Goal: Check status

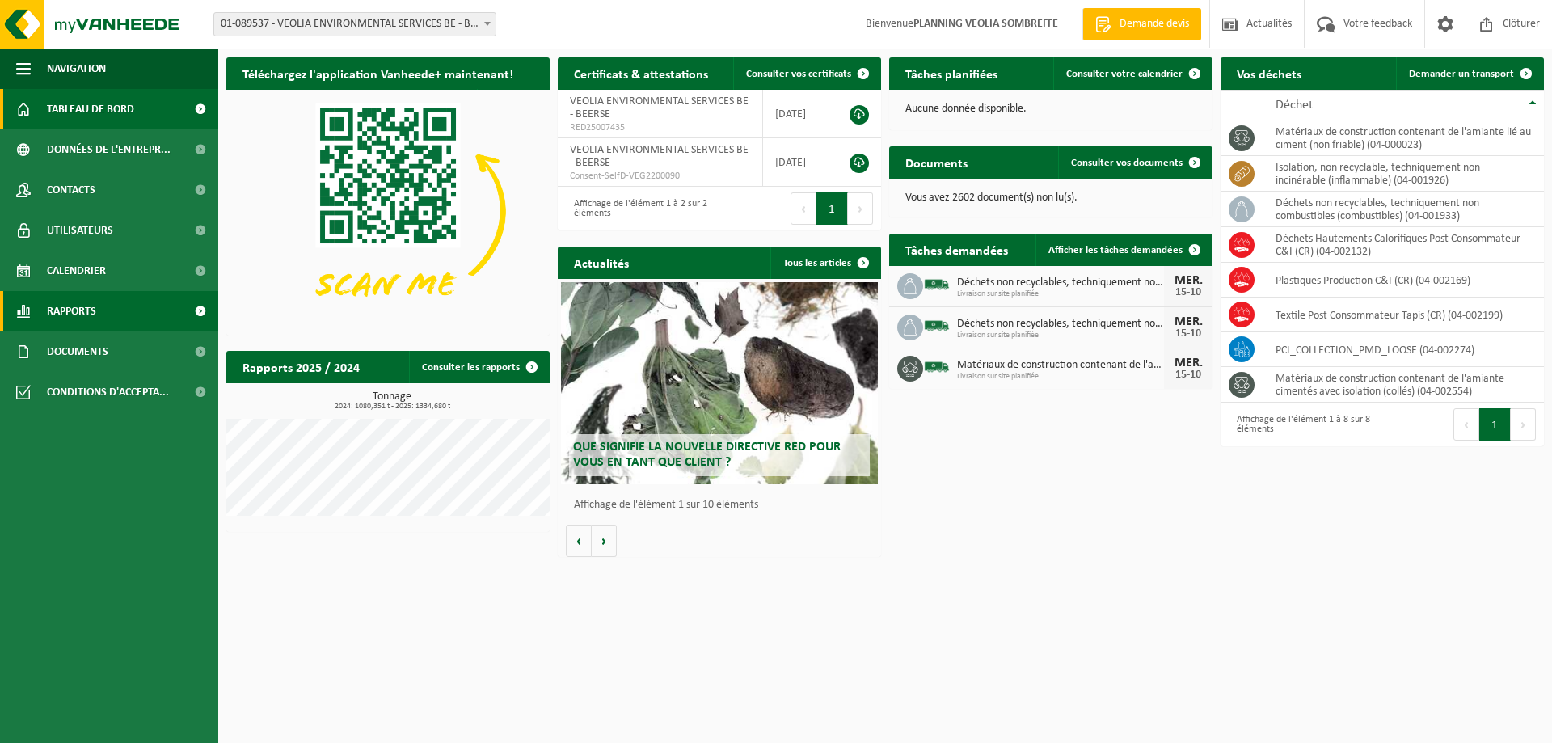
click at [113, 310] on link "Rapports" at bounding box center [109, 311] width 218 height 40
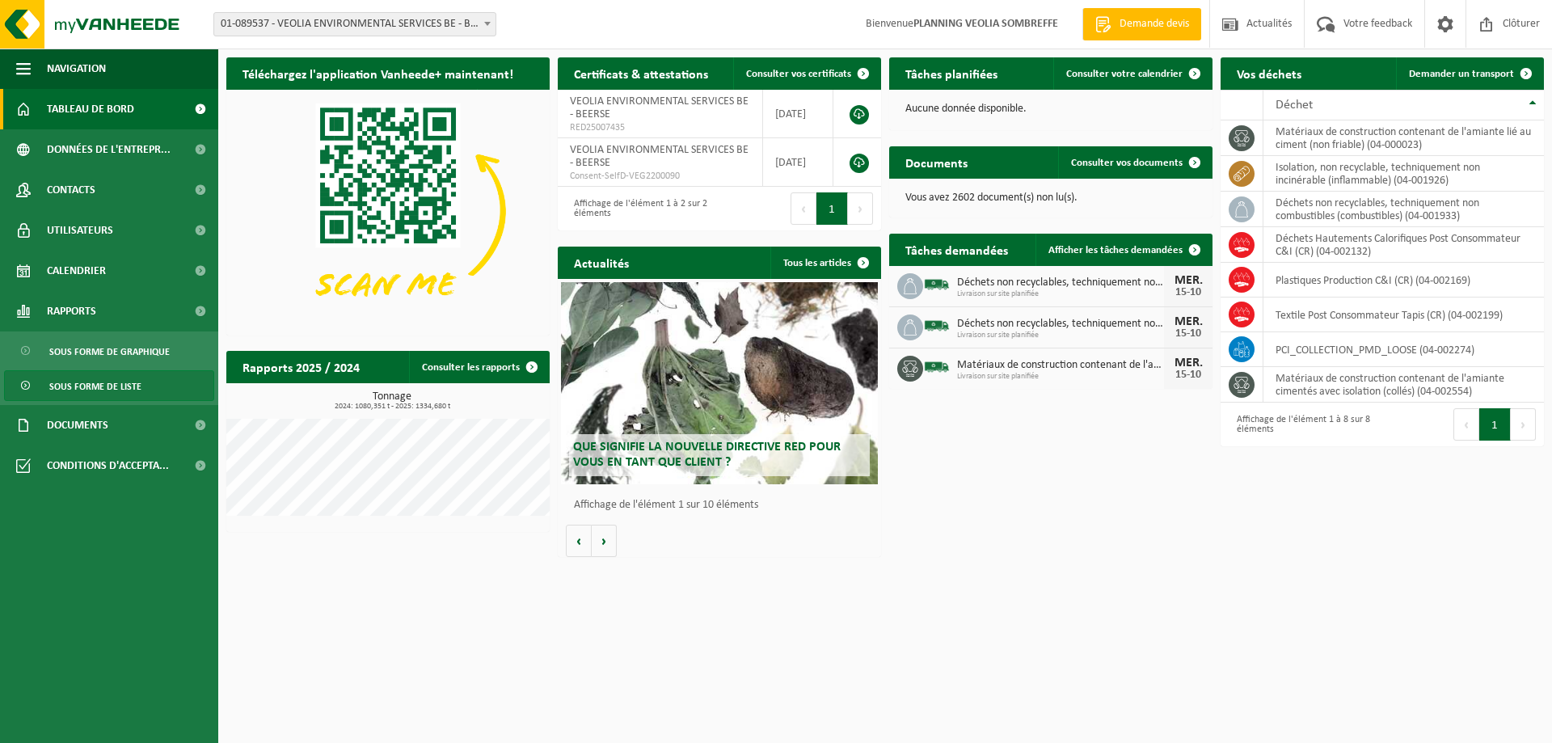
click at [133, 380] on span "Sous forme de liste" at bounding box center [95, 386] width 92 height 31
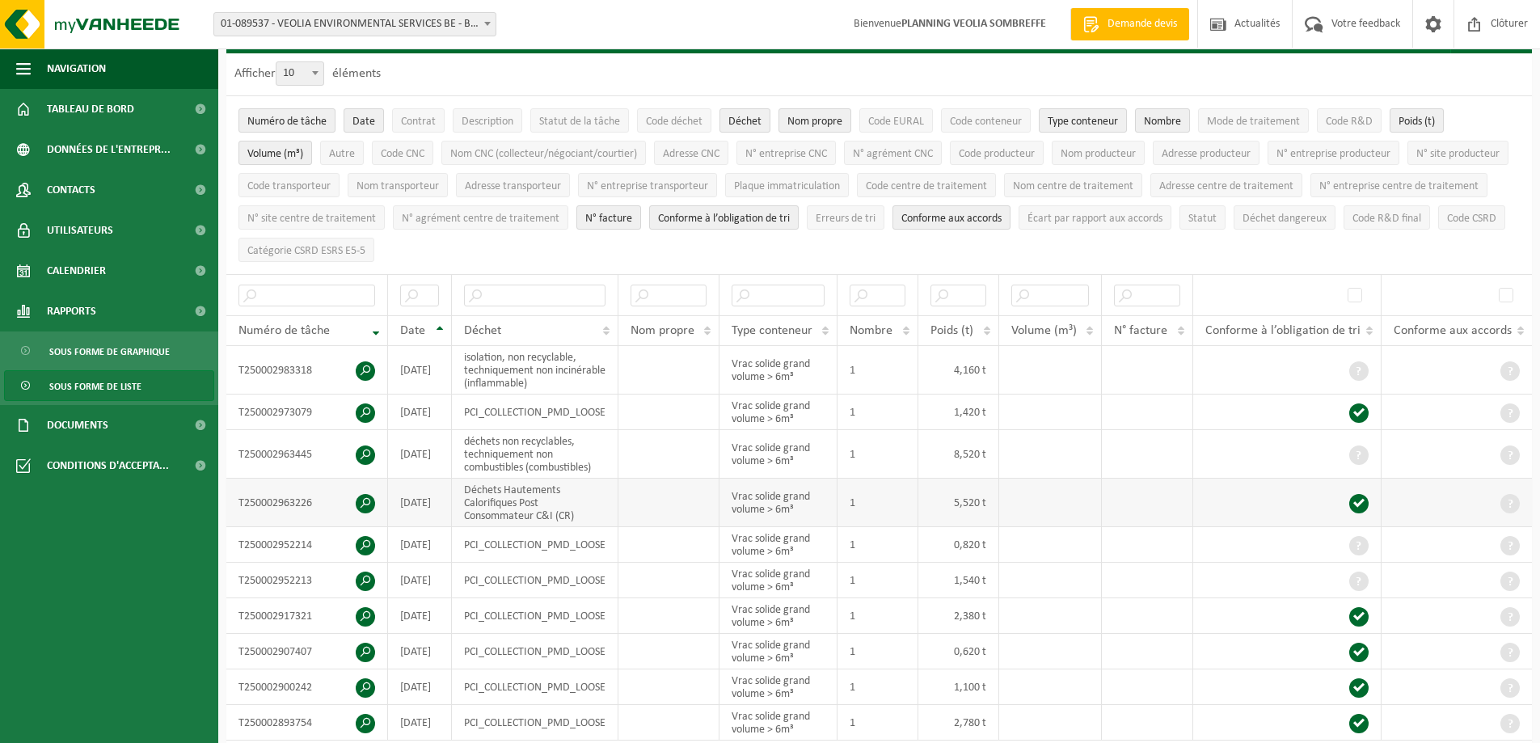
scroll to position [81, 0]
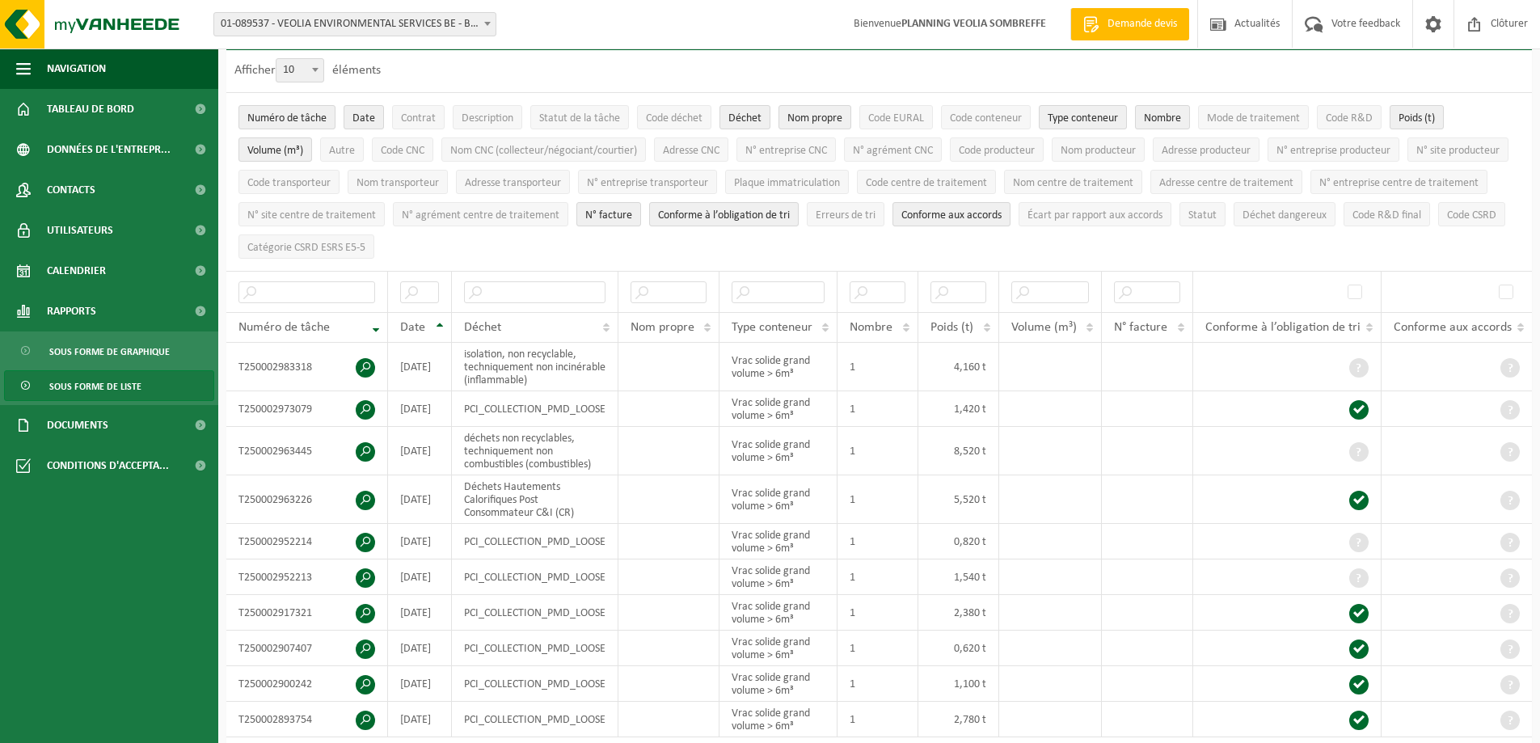
click at [445, 11] on div "Site: 01-089537 - VEOLIA ENVIRONMENTAL SERVICES BE - BEERSE 10-746158 - VEOLIA …" at bounding box center [770, 24] width 1540 height 49
click at [448, 18] on span "01-089537 - VEOLIA ENVIRONMENTAL SERVICES BE - BEERSE" at bounding box center [354, 24] width 281 height 23
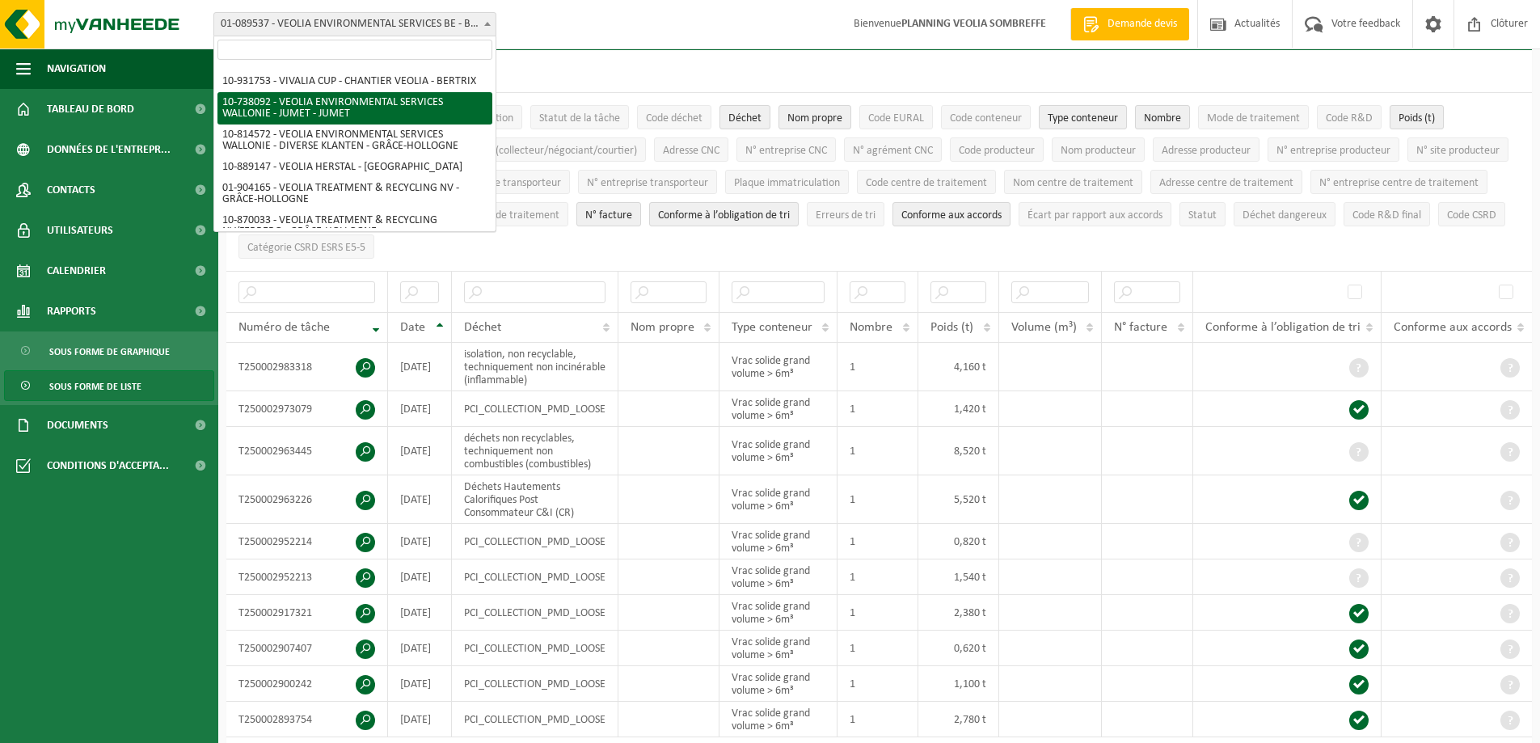
scroll to position [1190, 0]
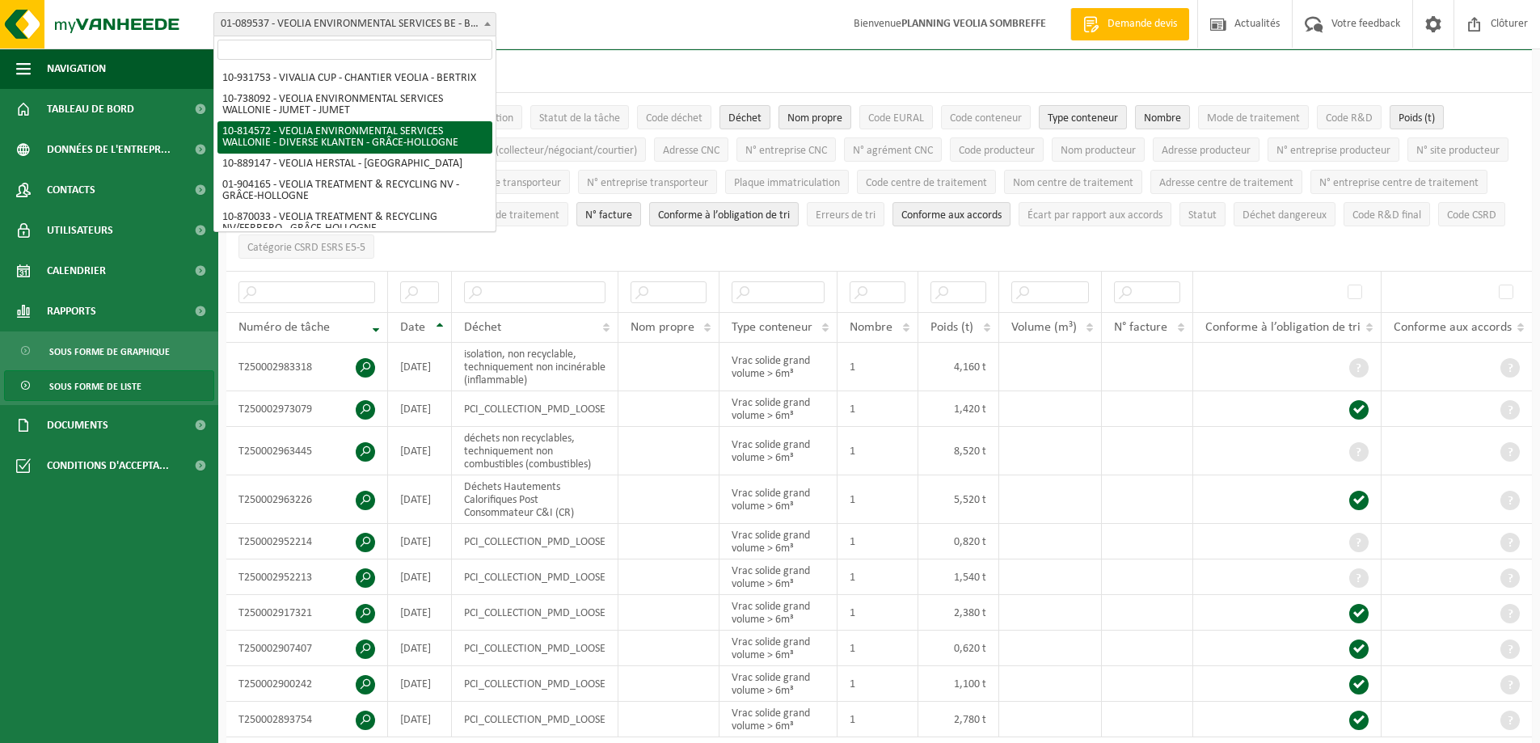
select select "37628"
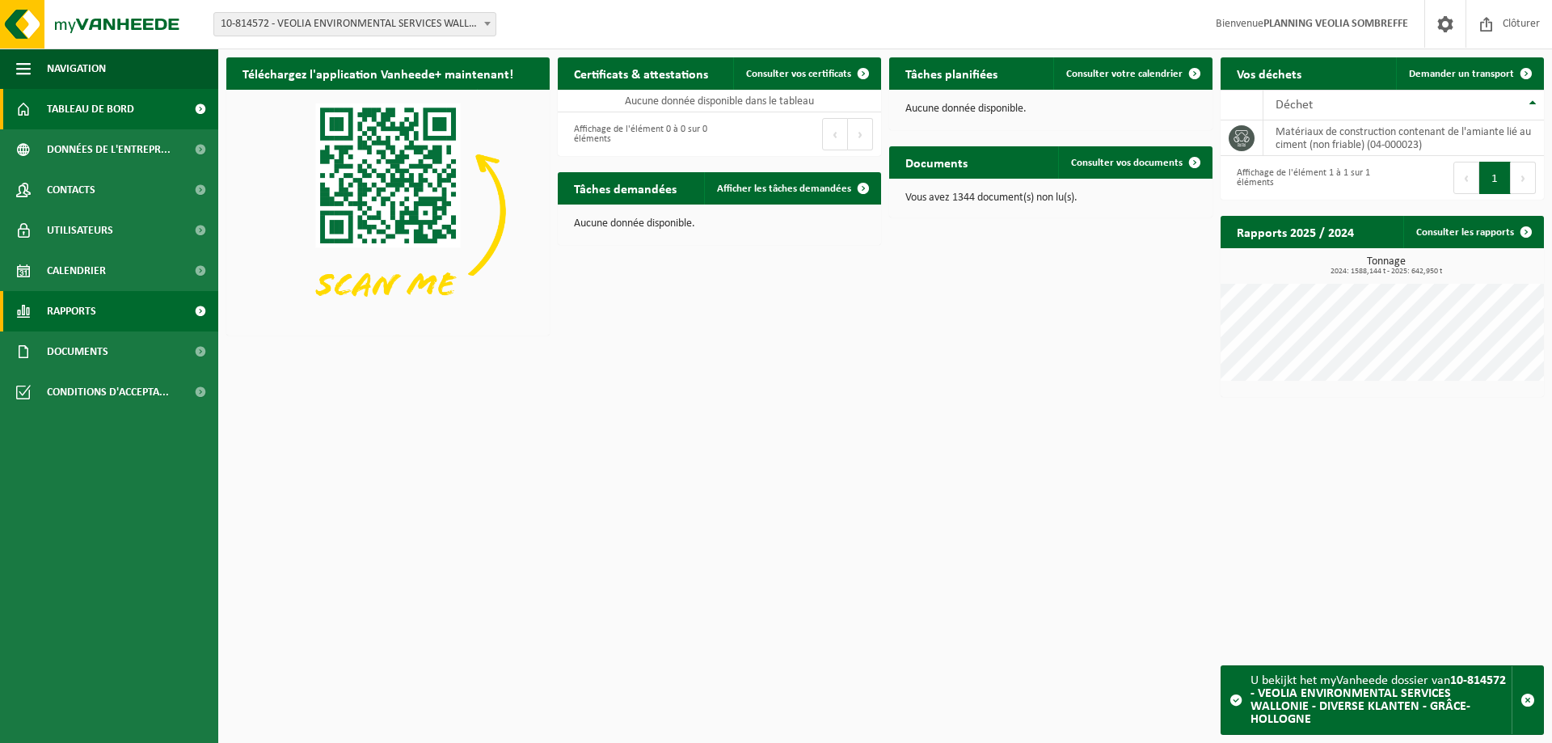
click at [137, 307] on link "Rapports" at bounding box center [109, 311] width 218 height 40
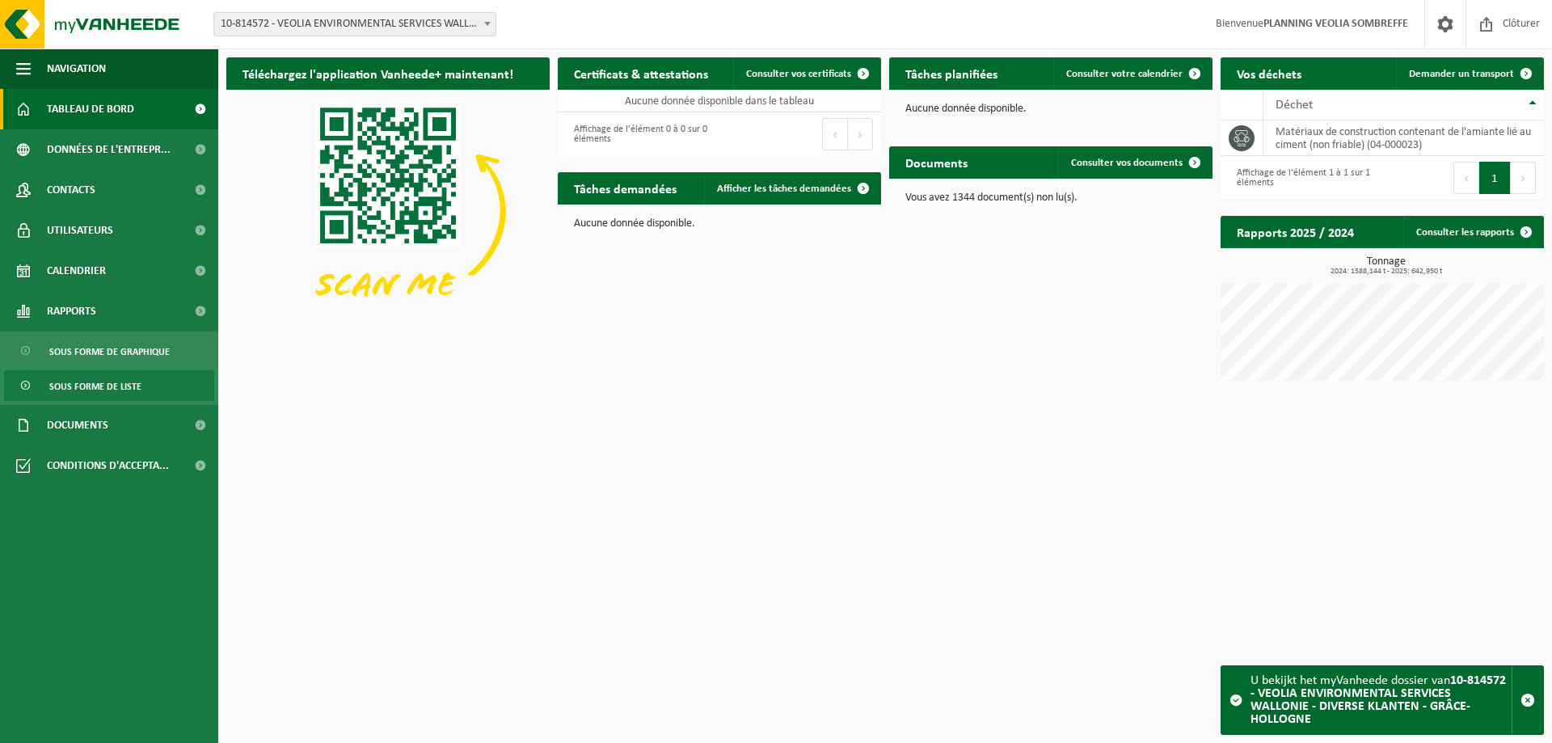
click at [150, 378] on link "Sous forme de liste" at bounding box center [109, 385] width 210 height 31
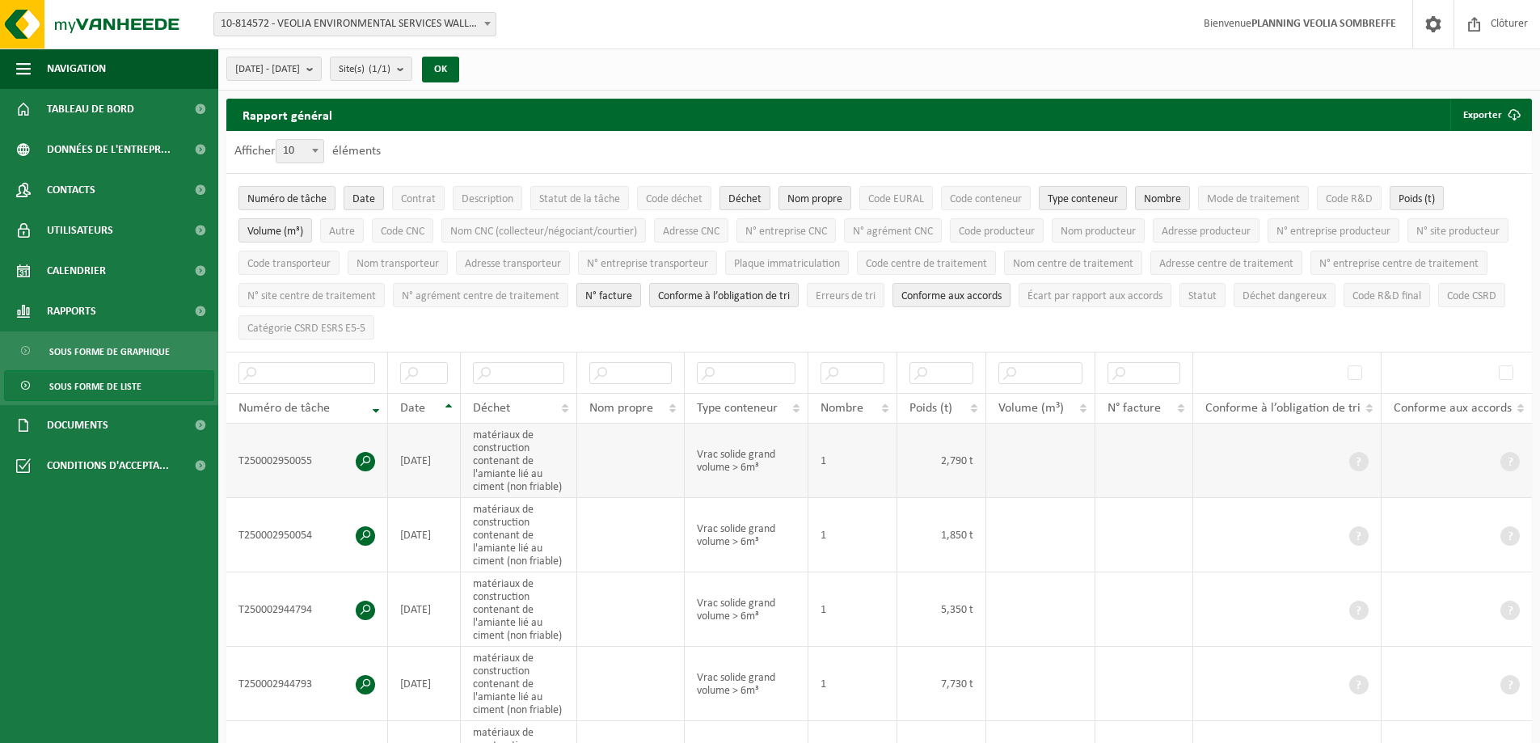
click at [369, 452] on span at bounding box center [365, 461] width 19 height 19
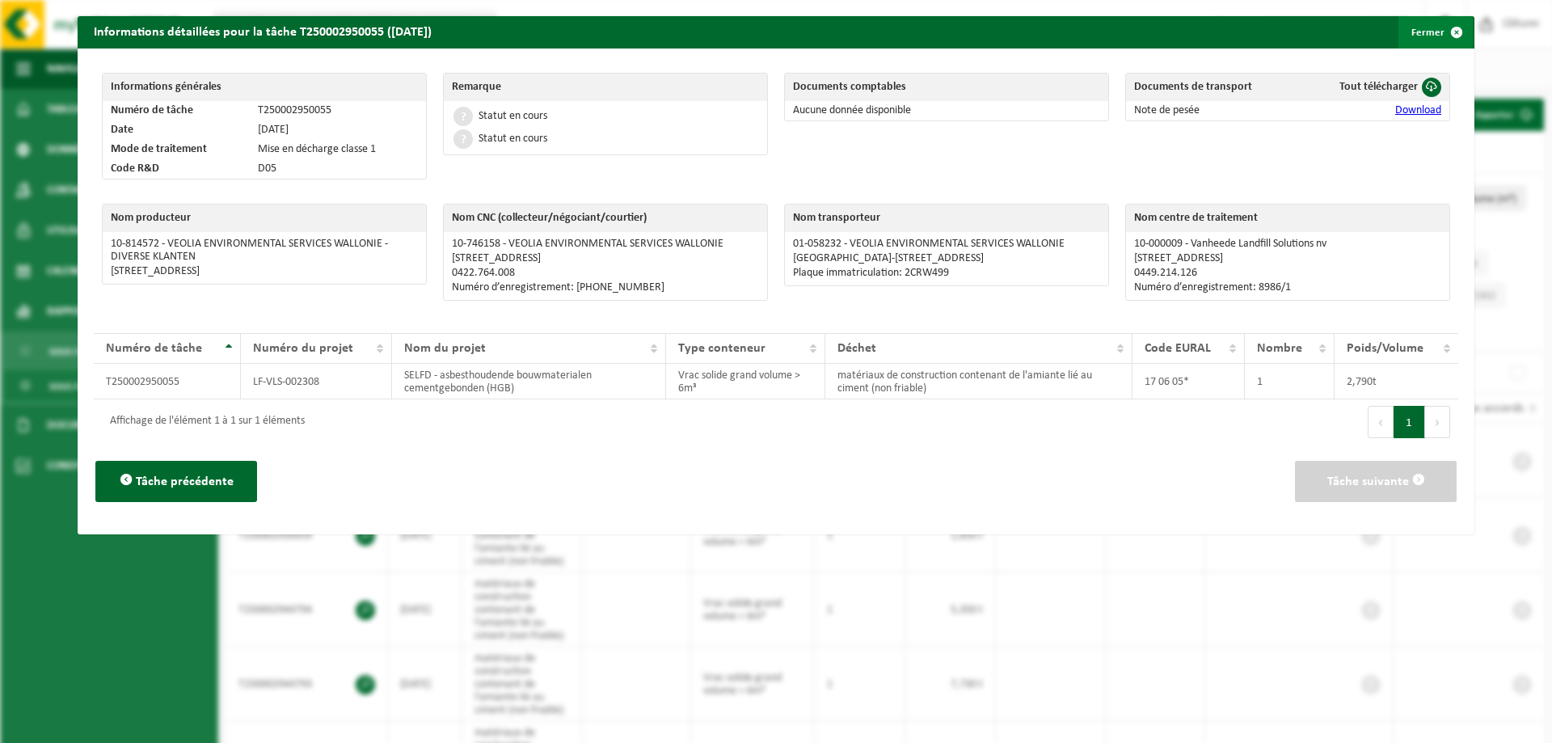
click at [1414, 27] on button "Fermer" at bounding box center [1435, 32] width 74 height 32
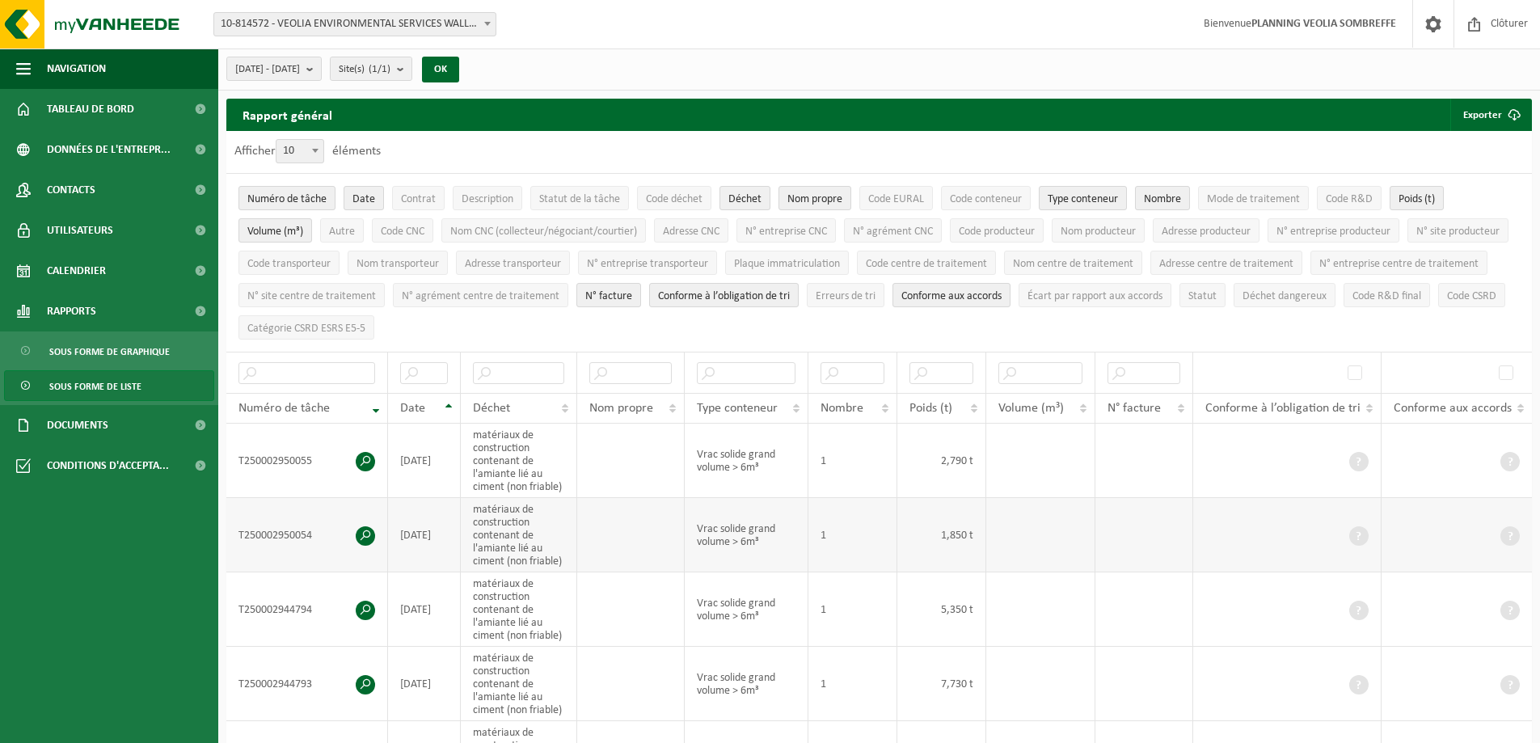
click at [364, 529] on span at bounding box center [365, 535] width 19 height 19
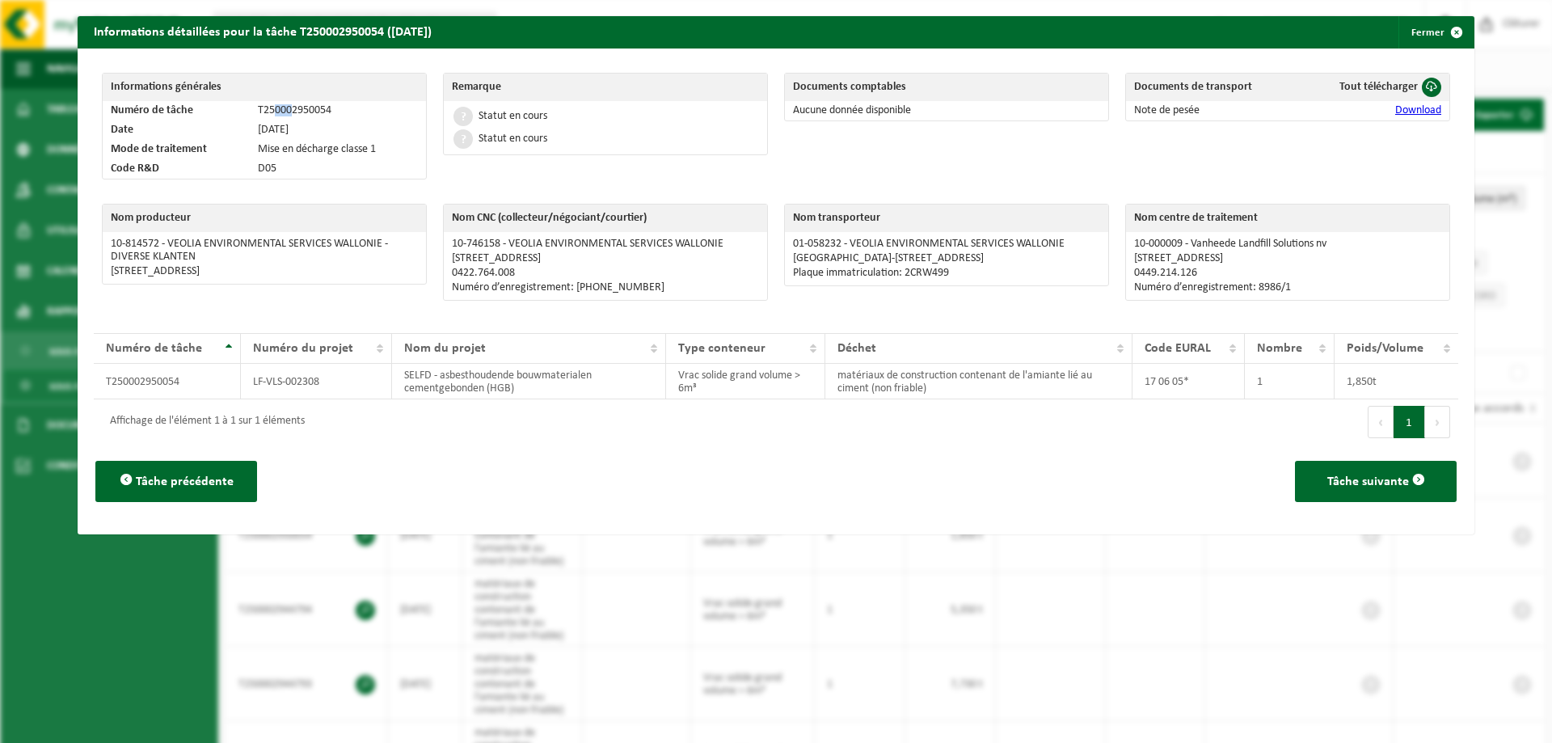
drag, startPoint x: 288, startPoint y: 109, endPoint x: 270, endPoint y: 107, distance: 17.9
click at [270, 107] on td "T250002950054" at bounding box center [338, 110] width 176 height 19
click at [1441, 36] on span "button" at bounding box center [1457, 32] width 32 height 32
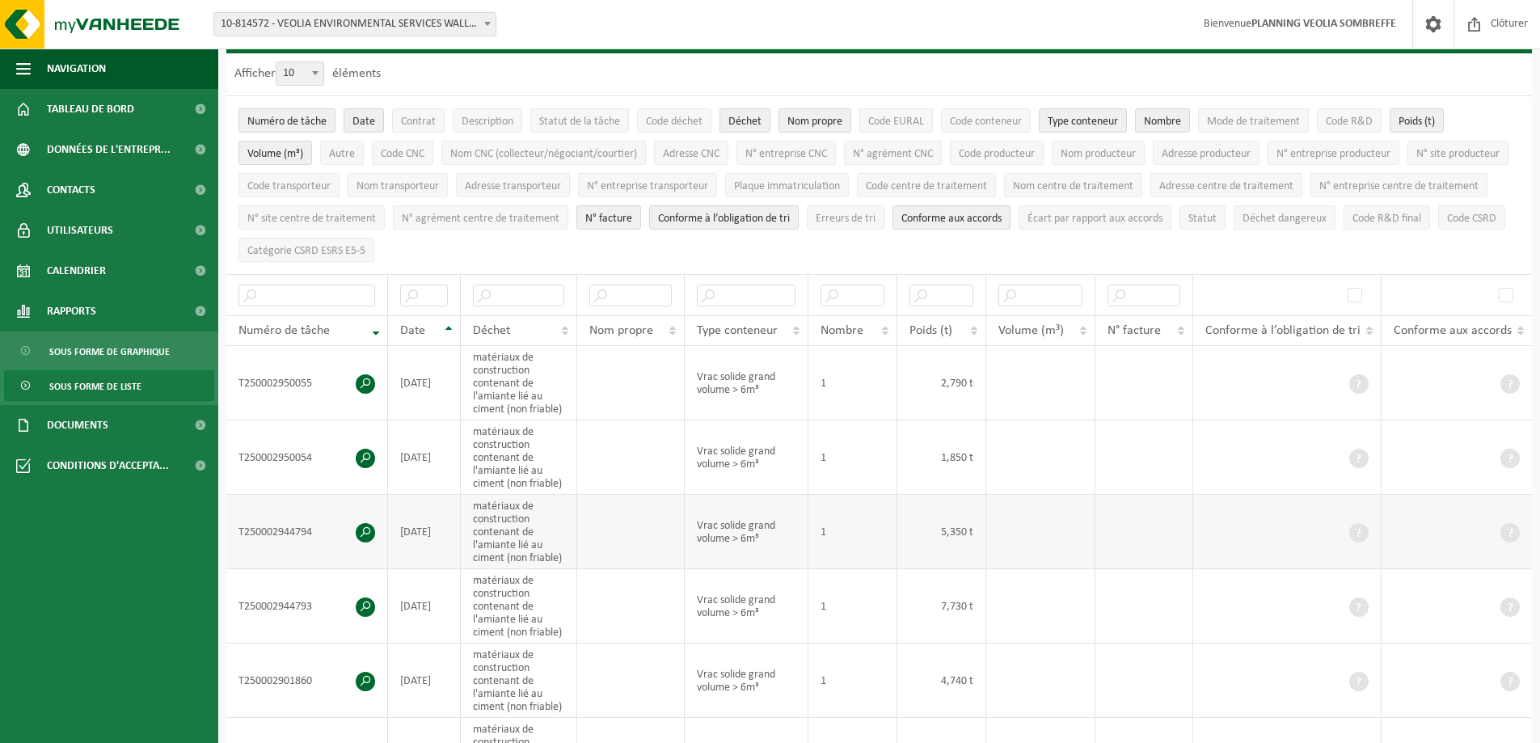
scroll to position [81, 0]
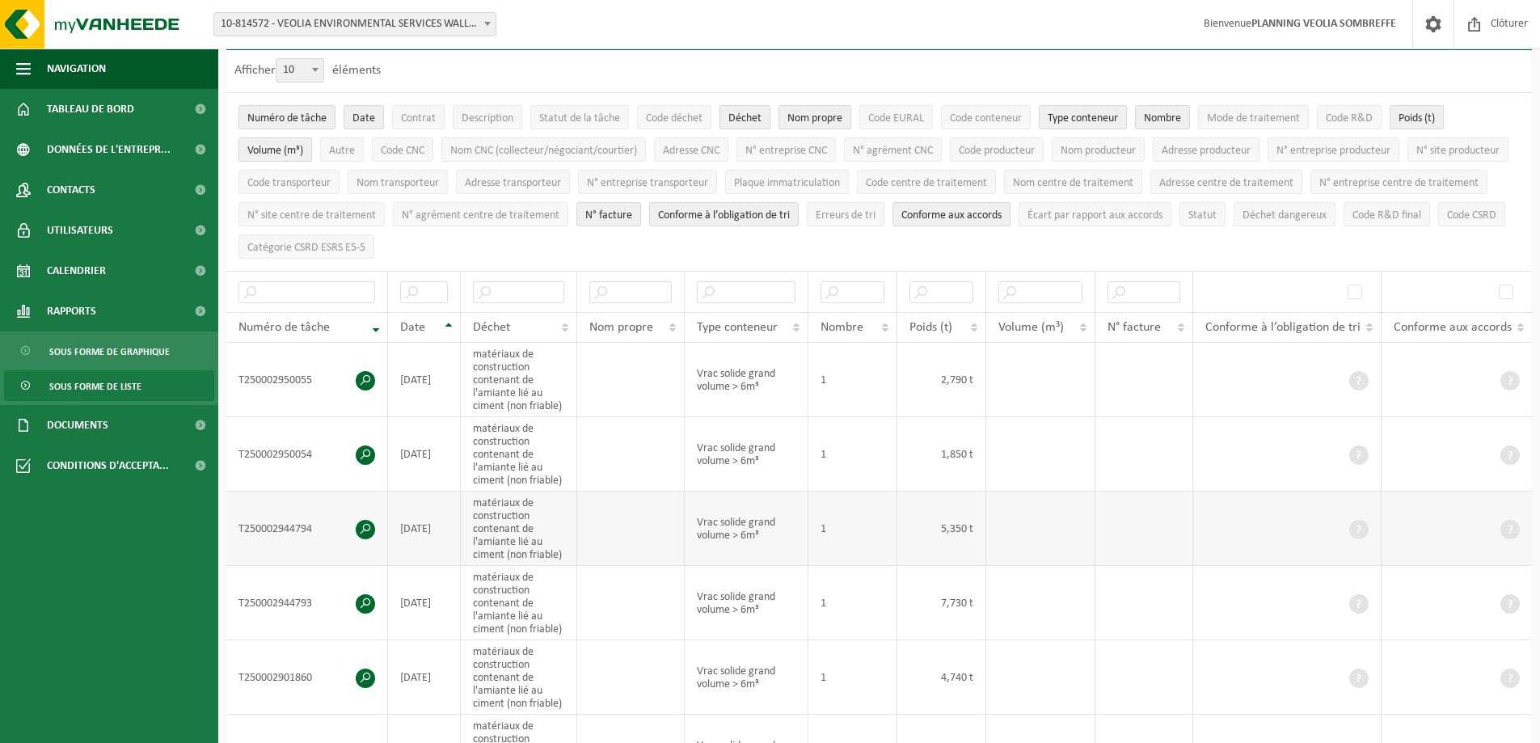
click at [367, 526] on span at bounding box center [365, 529] width 19 height 19
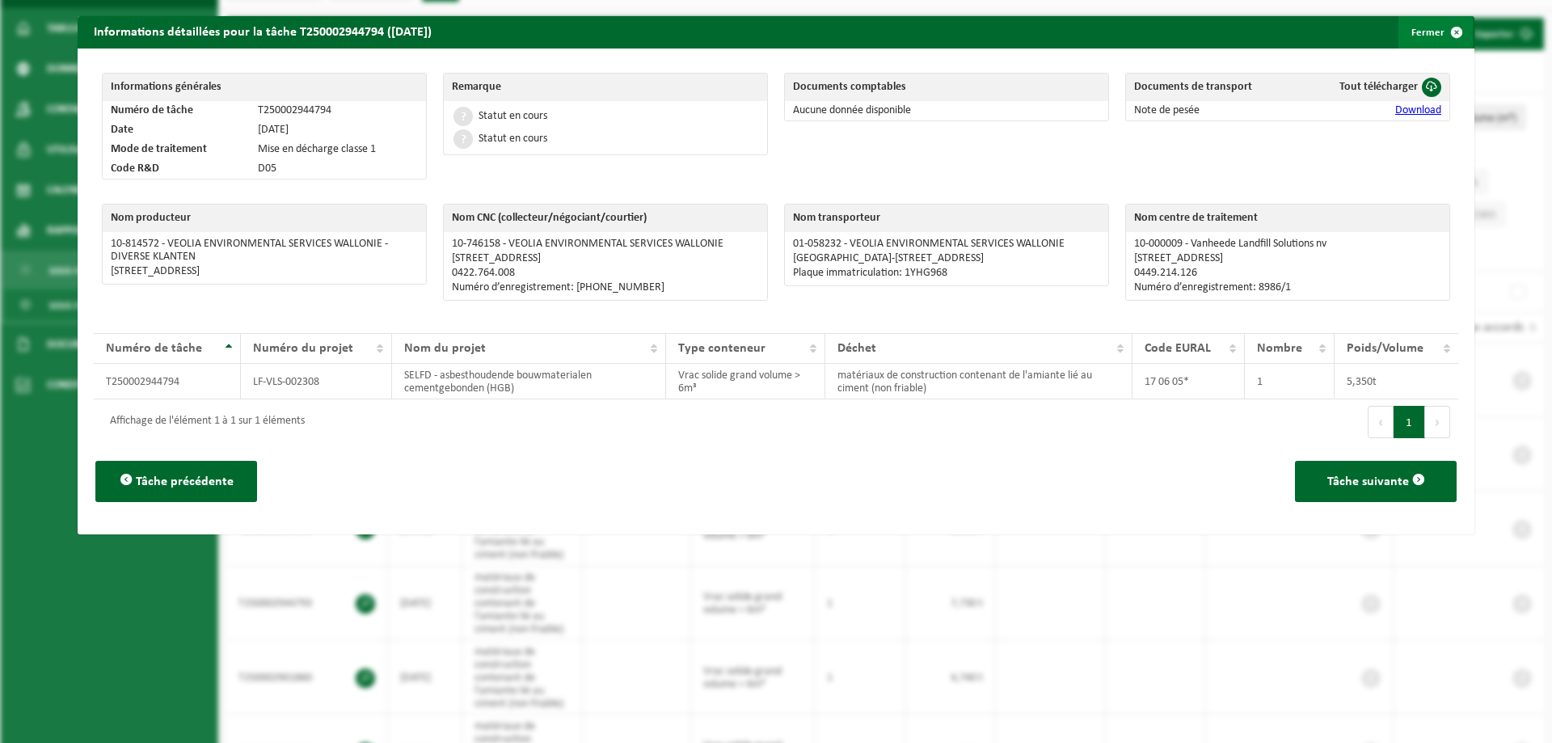
click at [1426, 23] on button "Fermer" at bounding box center [1435, 32] width 74 height 32
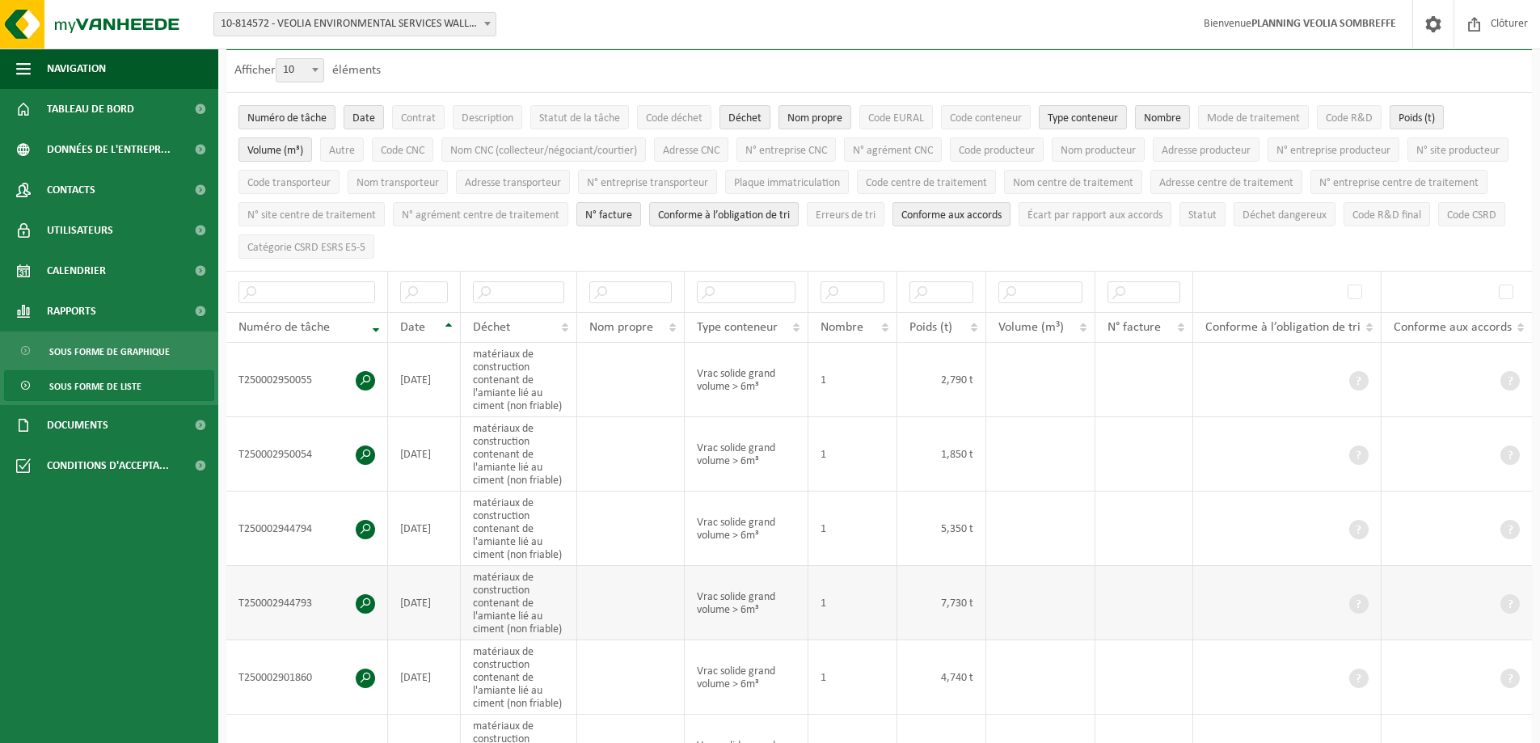
click at [363, 597] on span at bounding box center [365, 603] width 19 height 19
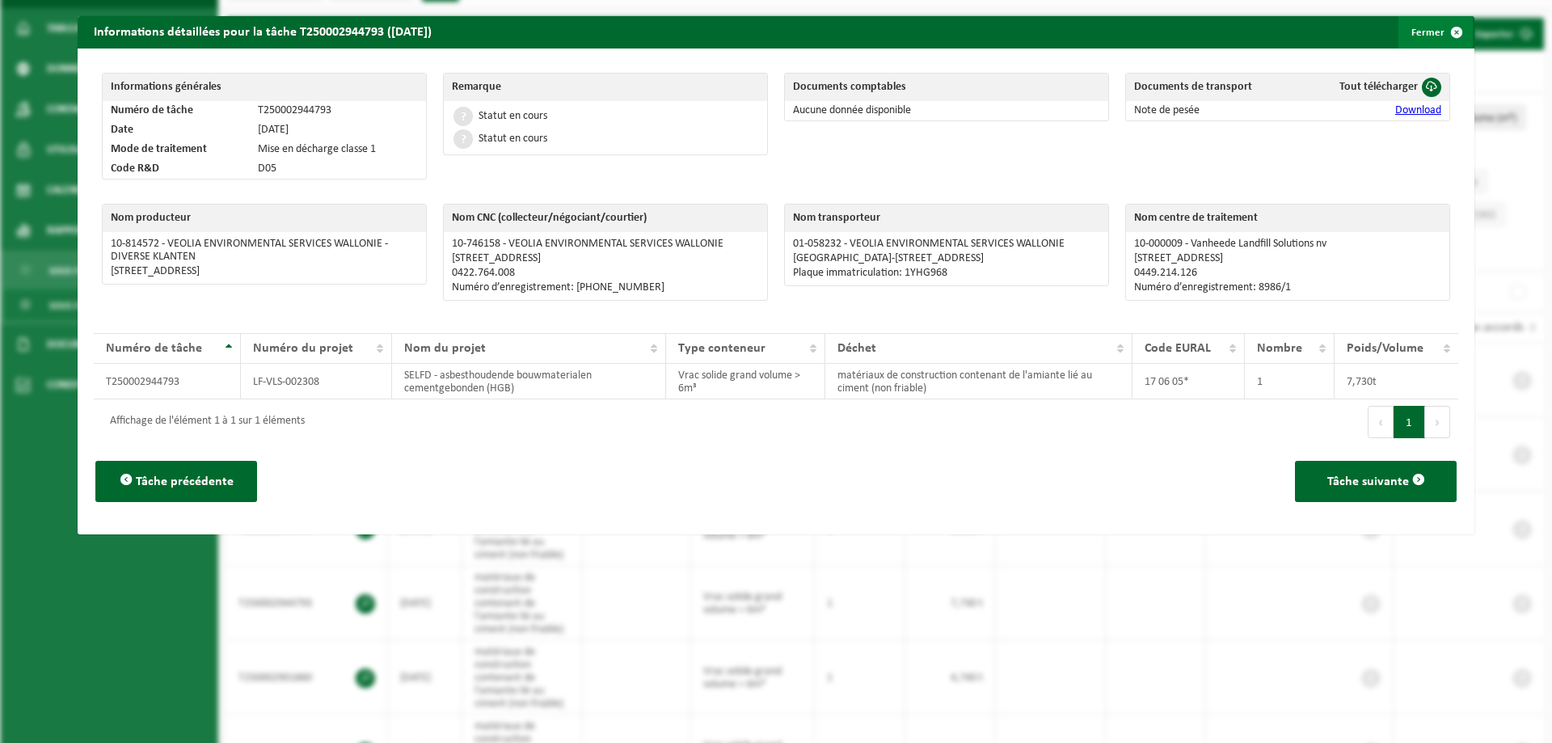
click at [1408, 32] on button "Fermer" at bounding box center [1435, 32] width 74 height 32
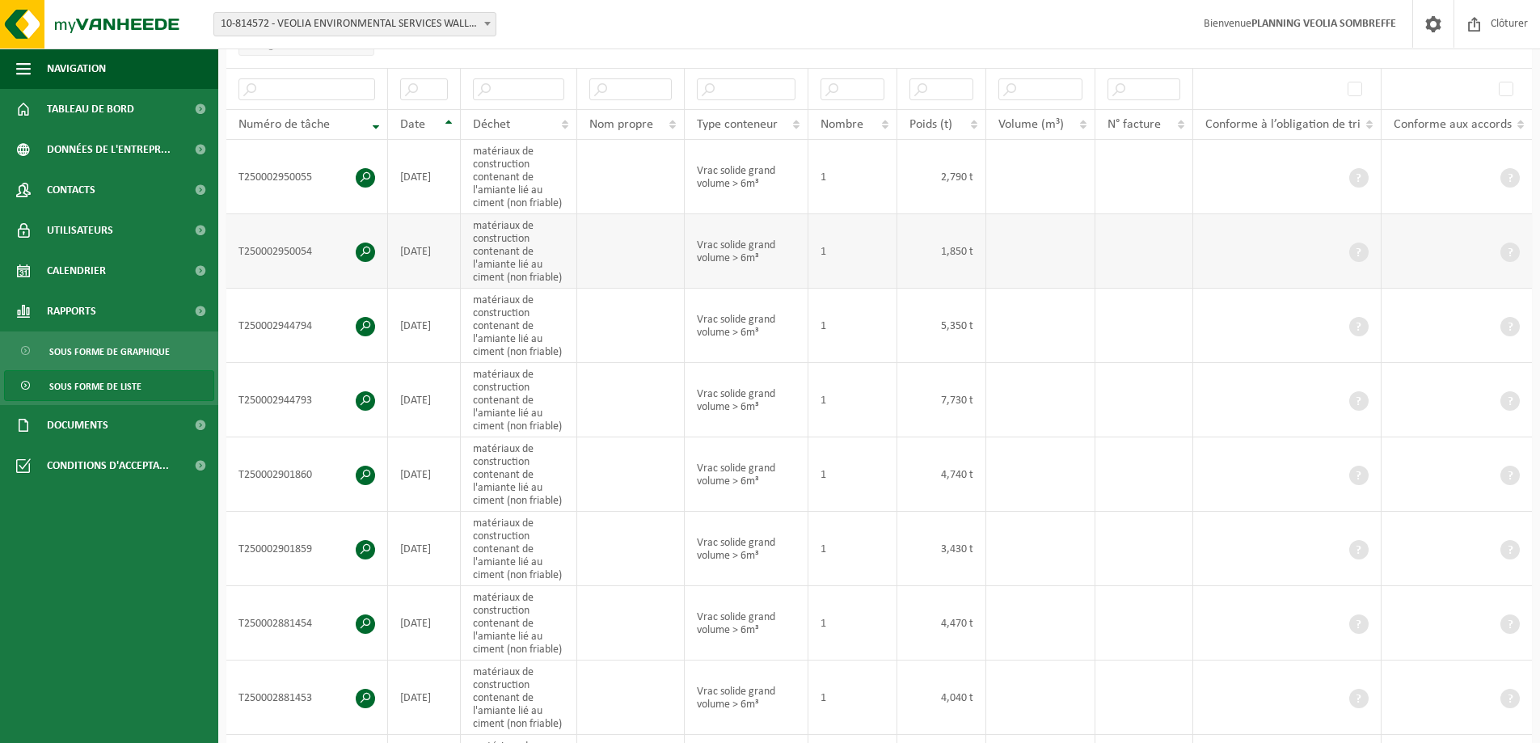
scroll to position [323, 0]
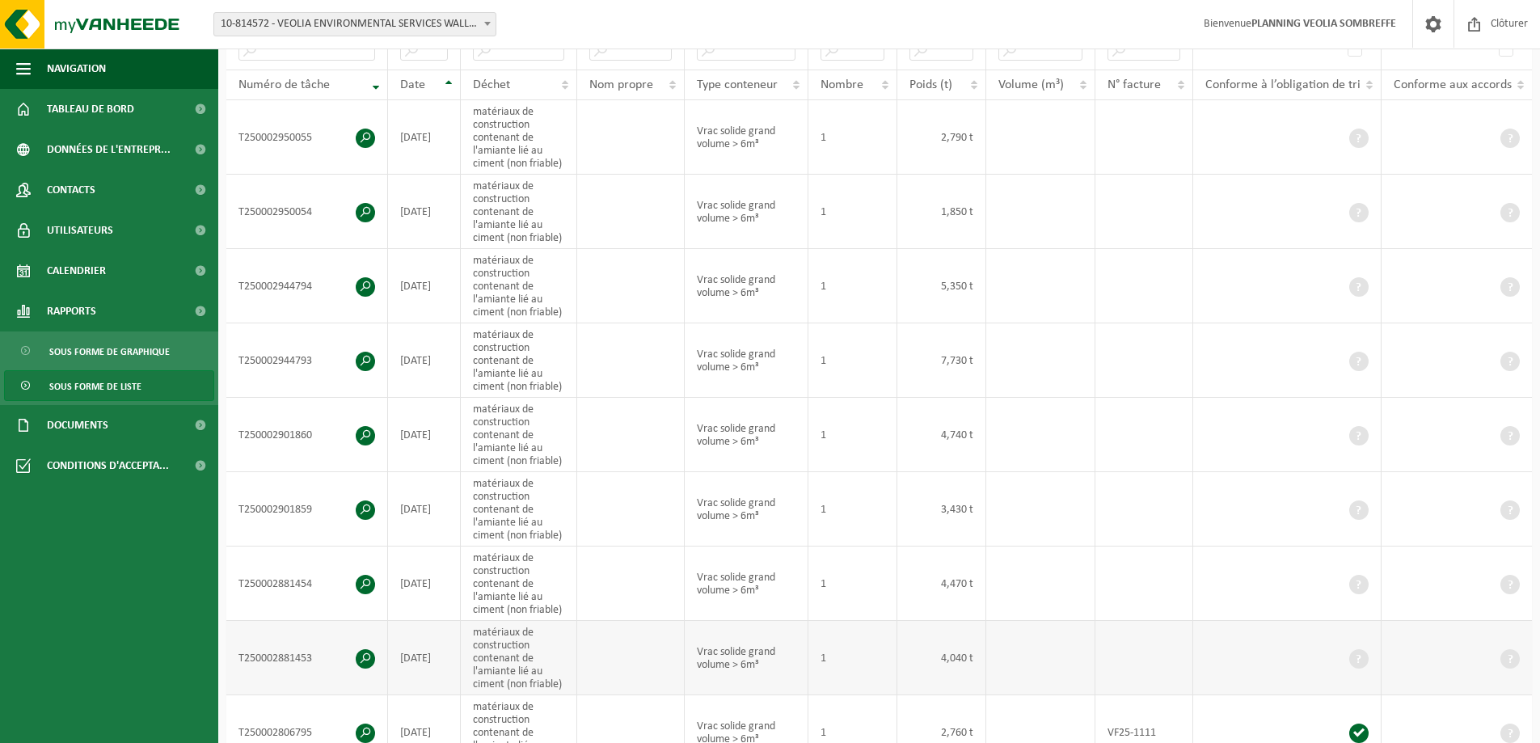
click at [364, 656] on span at bounding box center [365, 658] width 19 height 19
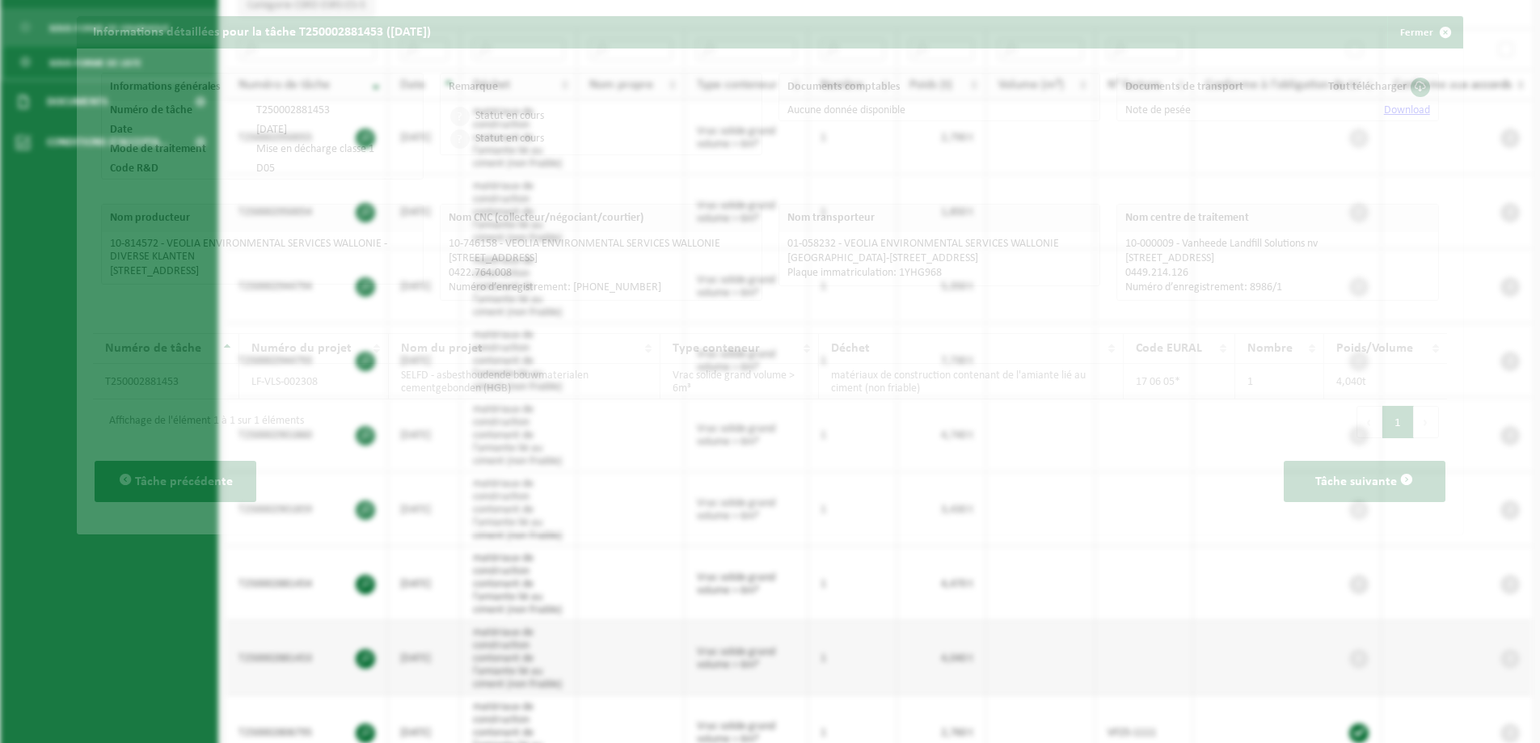
scroll to position [292, 0]
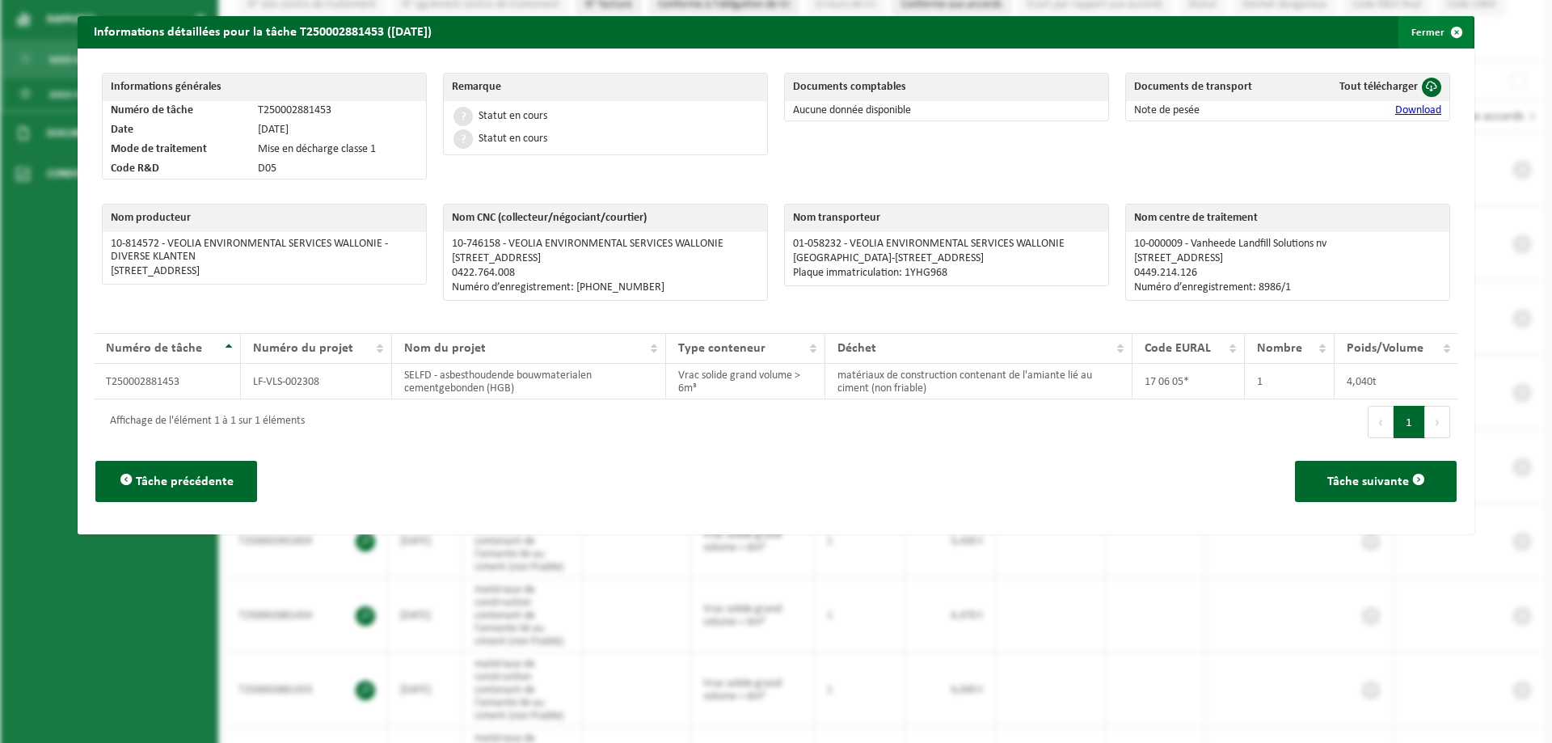
click at [1421, 26] on button "Fermer" at bounding box center [1435, 32] width 74 height 32
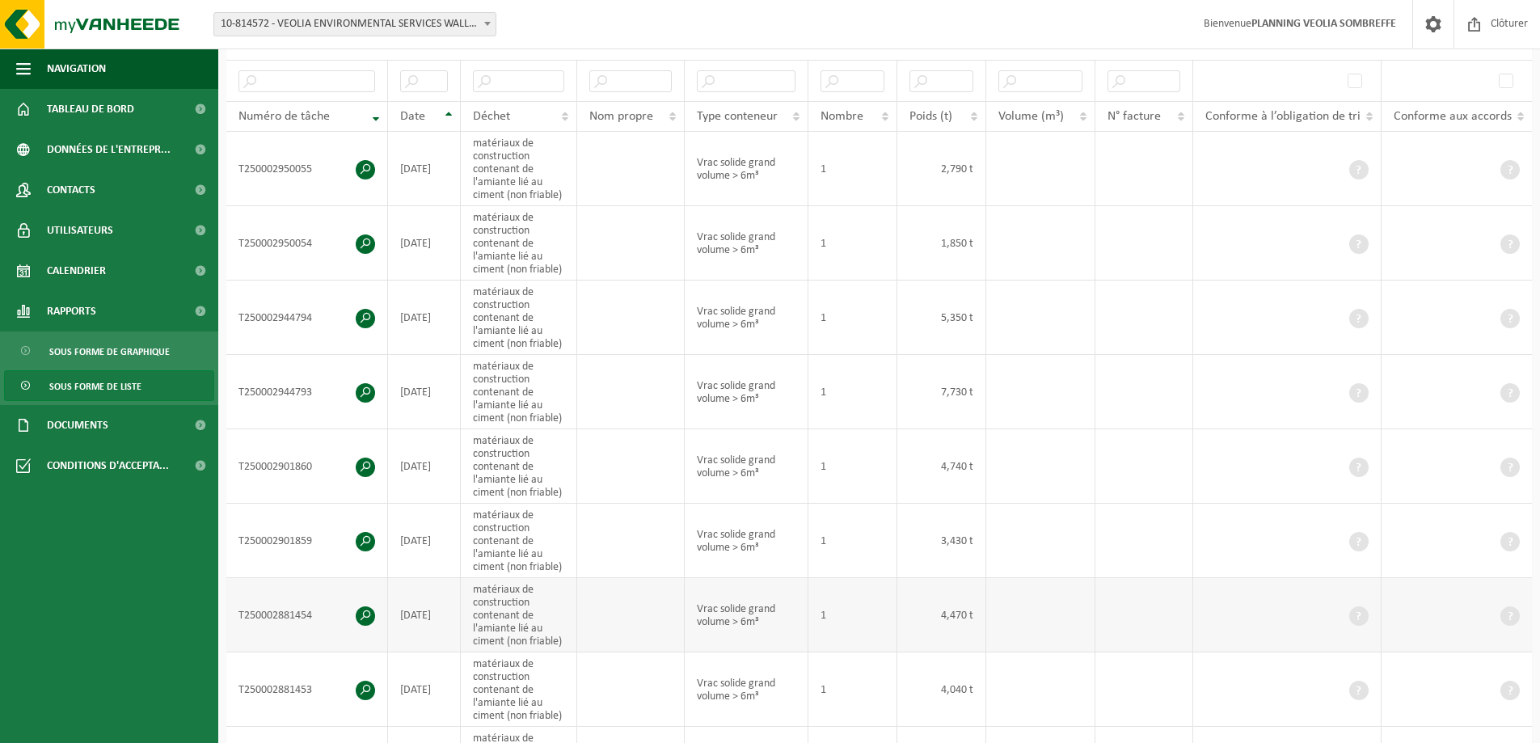
click at [364, 611] on span at bounding box center [365, 615] width 19 height 19
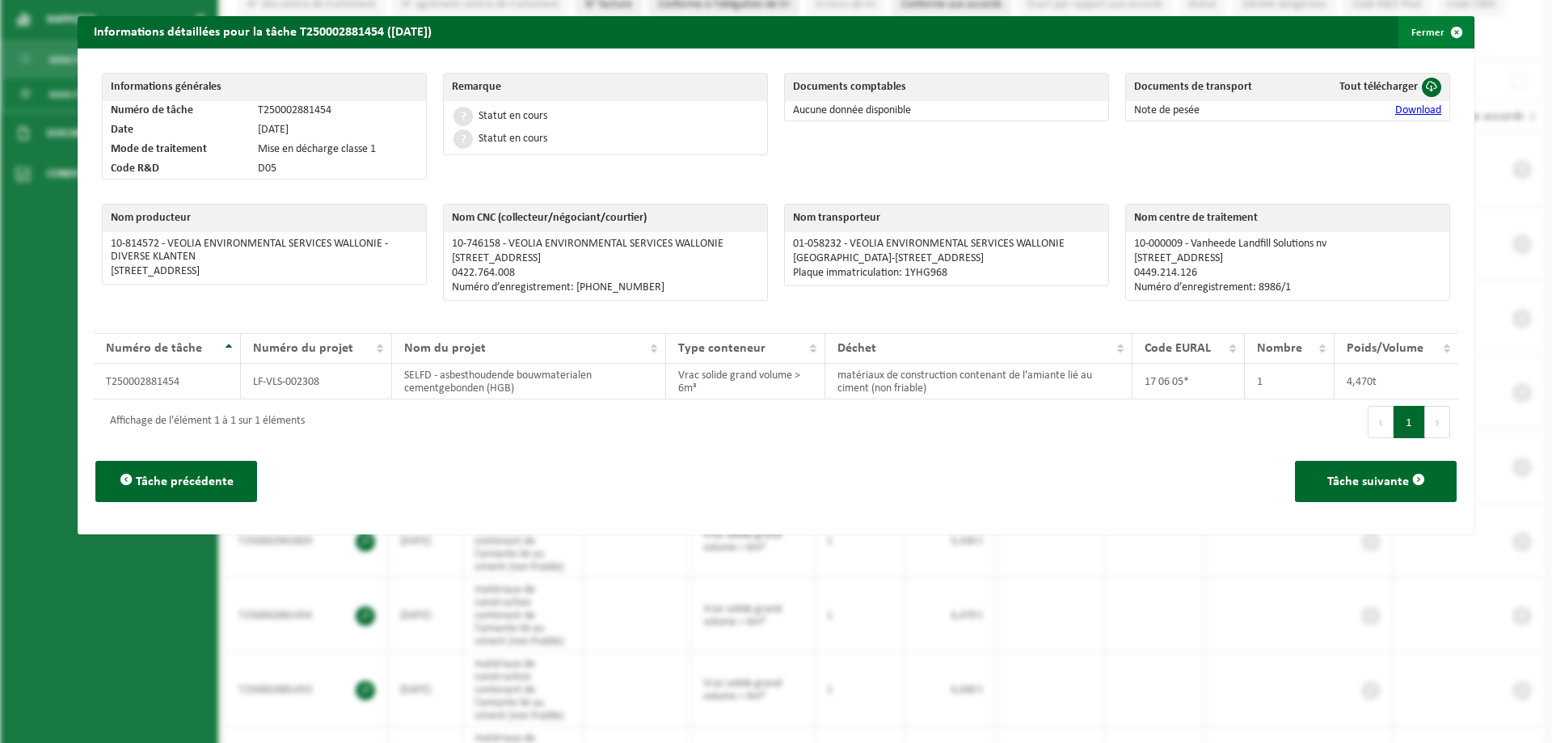
drag, startPoint x: 1413, startPoint y: 31, endPoint x: 1405, endPoint y: 29, distance: 8.2
click at [1413, 31] on button "Fermer" at bounding box center [1435, 32] width 74 height 32
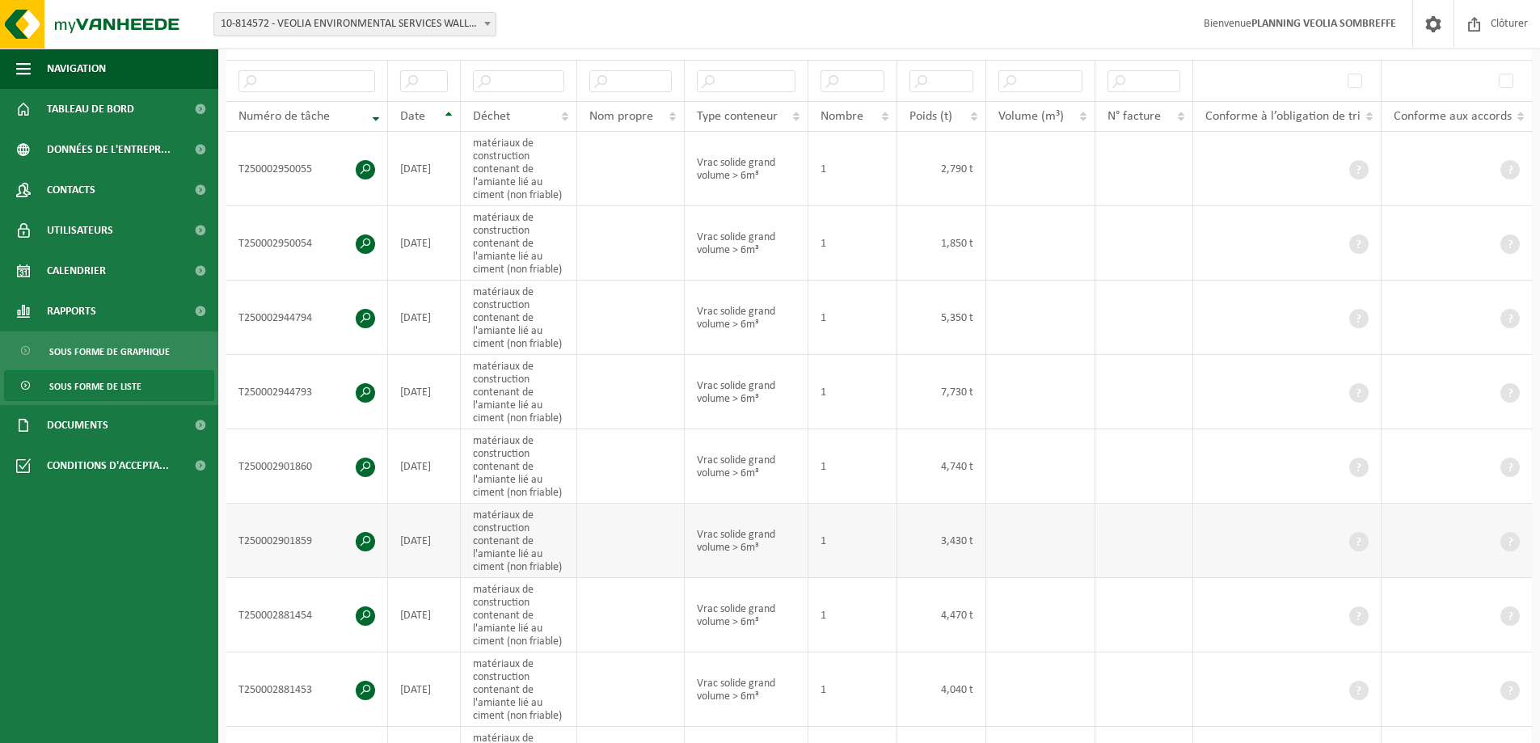
click at [354, 529] on td "T250002901859" at bounding box center [307, 541] width 162 height 74
click at [364, 535] on span at bounding box center [365, 541] width 19 height 19
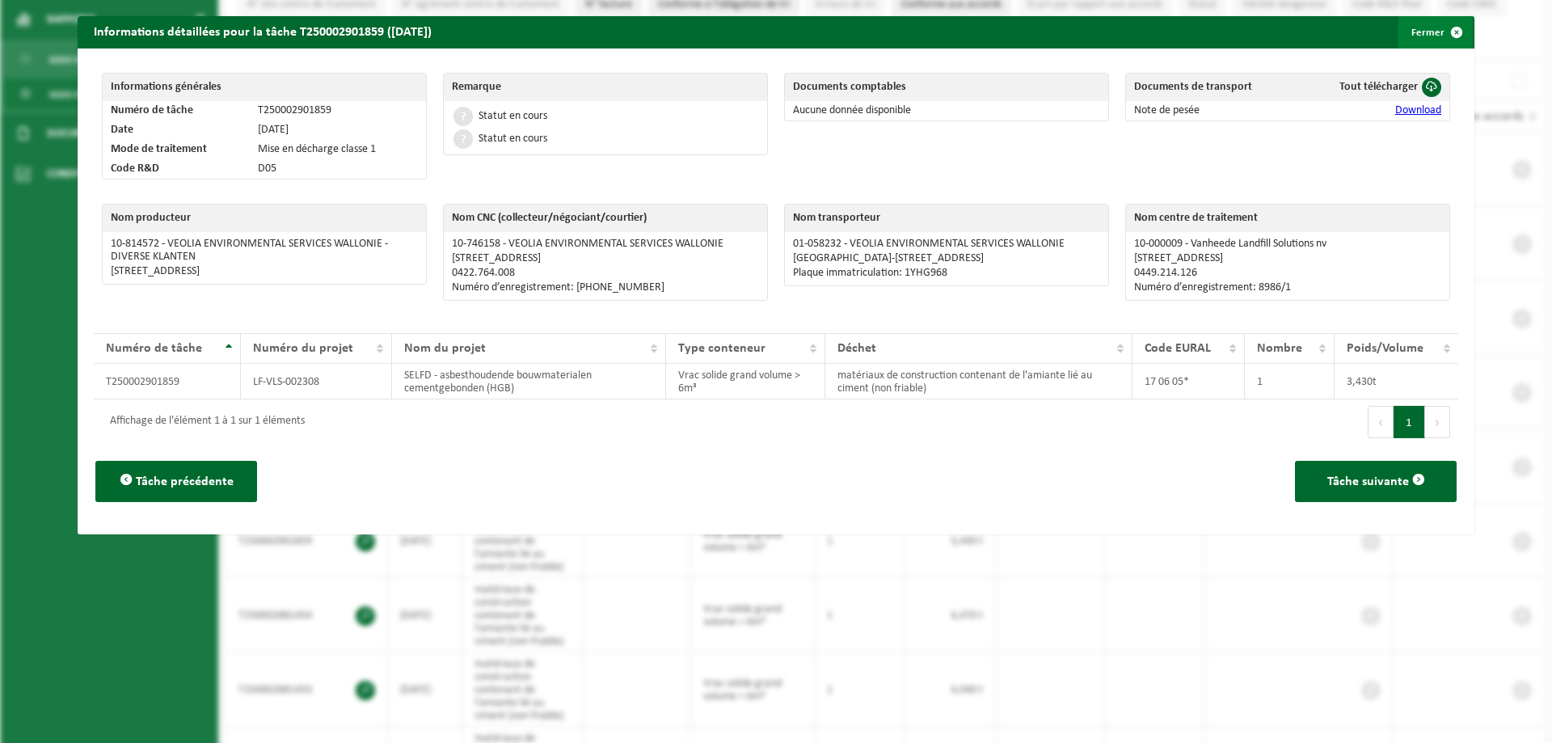
click at [1424, 30] on button "Fermer" at bounding box center [1435, 32] width 74 height 32
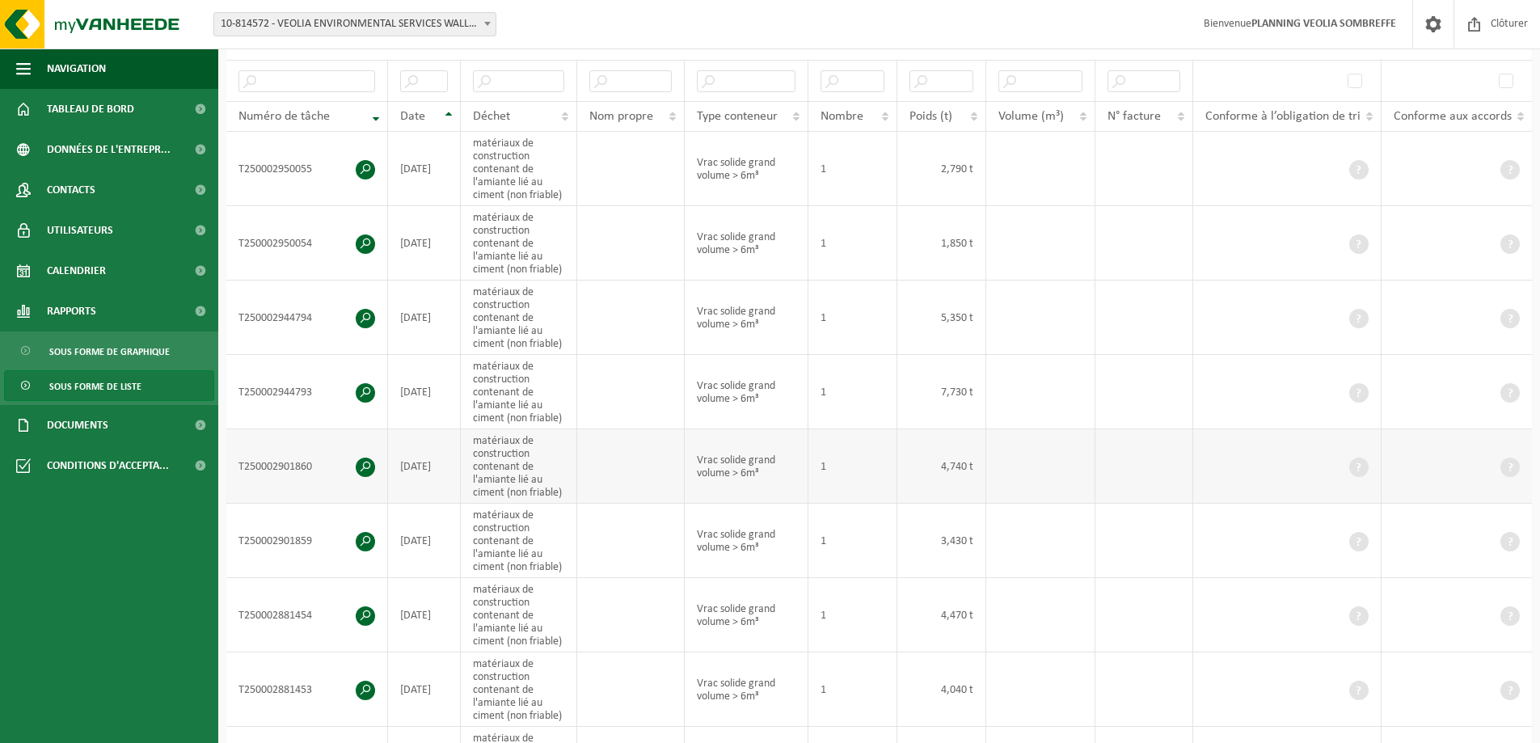
click at [365, 460] on span at bounding box center [365, 467] width 19 height 19
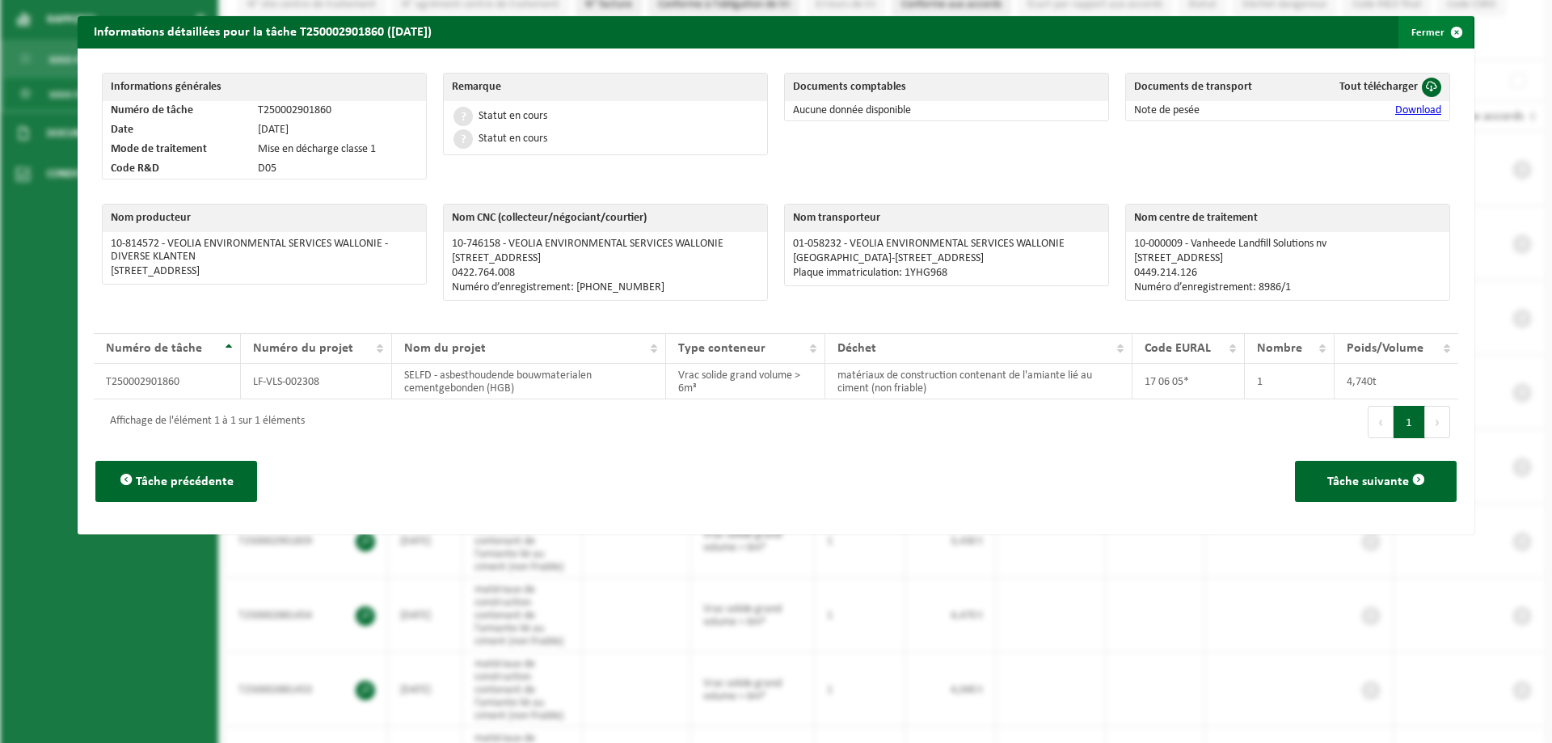
click at [1428, 35] on button "Fermer" at bounding box center [1435, 32] width 74 height 32
